Goal: Register for event/course

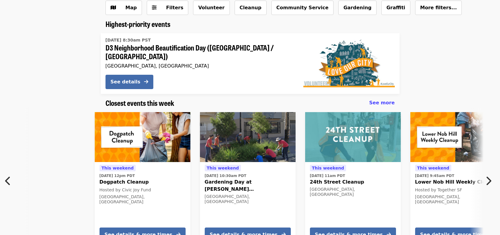
scroll to position [74, 0]
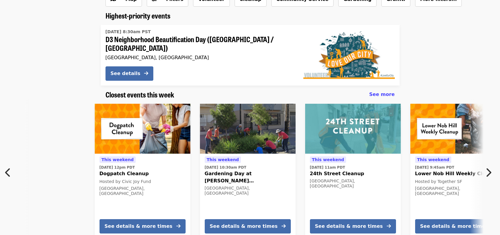
click at [490, 170] on icon "chevron-right icon" at bounding box center [489, 172] width 6 height 11
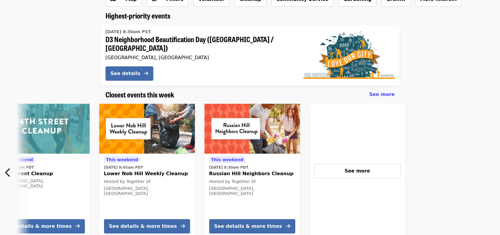
scroll to position [0, 322]
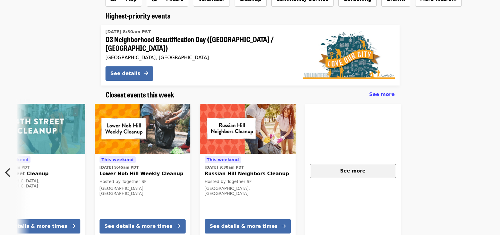
click at [359, 168] on span "See more" at bounding box center [352, 171] width 25 height 6
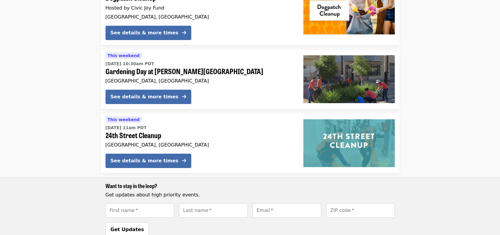
scroll to position [159, 0]
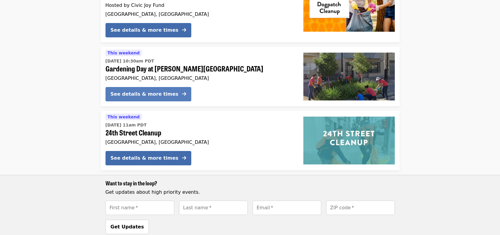
click at [158, 96] on div "See details & more times" at bounding box center [145, 94] width 68 height 7
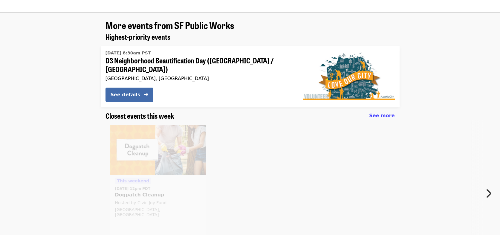
scroll to position [556, 0]
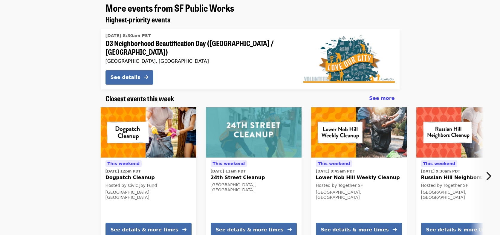
click at [487, 170] on icon "chevron-right icon" at bounding box center [489, 175] width 6 height 11
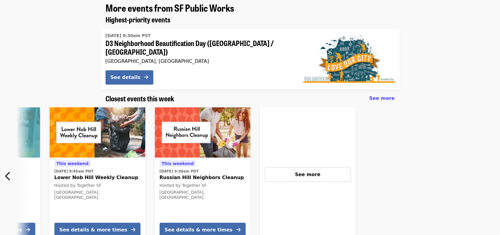
scroll to position [0, 272]
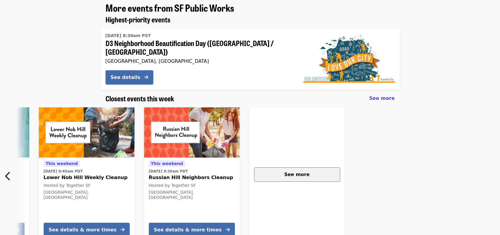
click at [309, 171] on div "See more" at bounding box center [297, 174] width 76 height 7
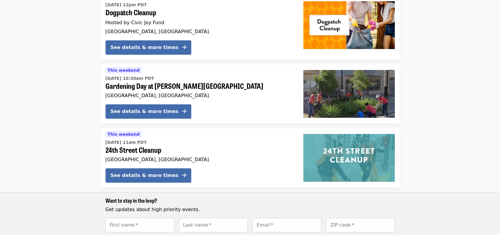
scroll to position [156, 0]
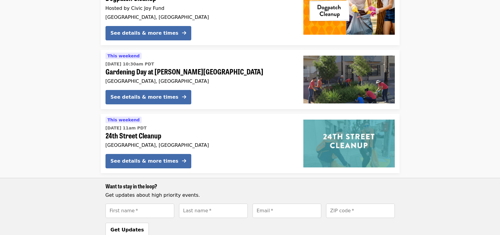
click at [162, 162] on div "See details & more times" at bounding box center [145, 161] width 68 height 7
